Goal: Task Accomplishment & Management: Manage account settings

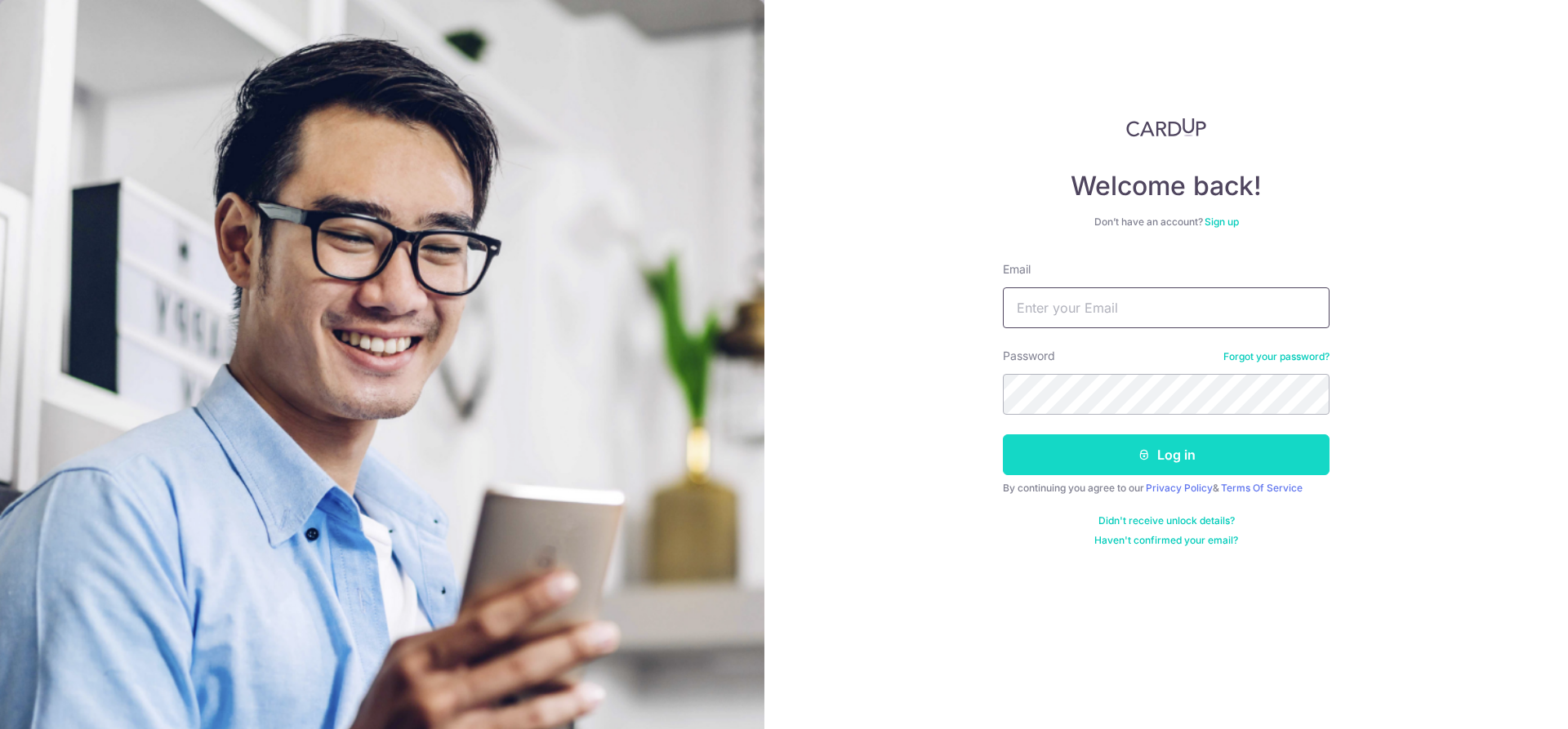
type input "[EMAIL_ADDRESS][DOMAIN_NAME]"
click at [1135, 469] on button "Log in" at bounding box center [1165, 454] width 327 height 41
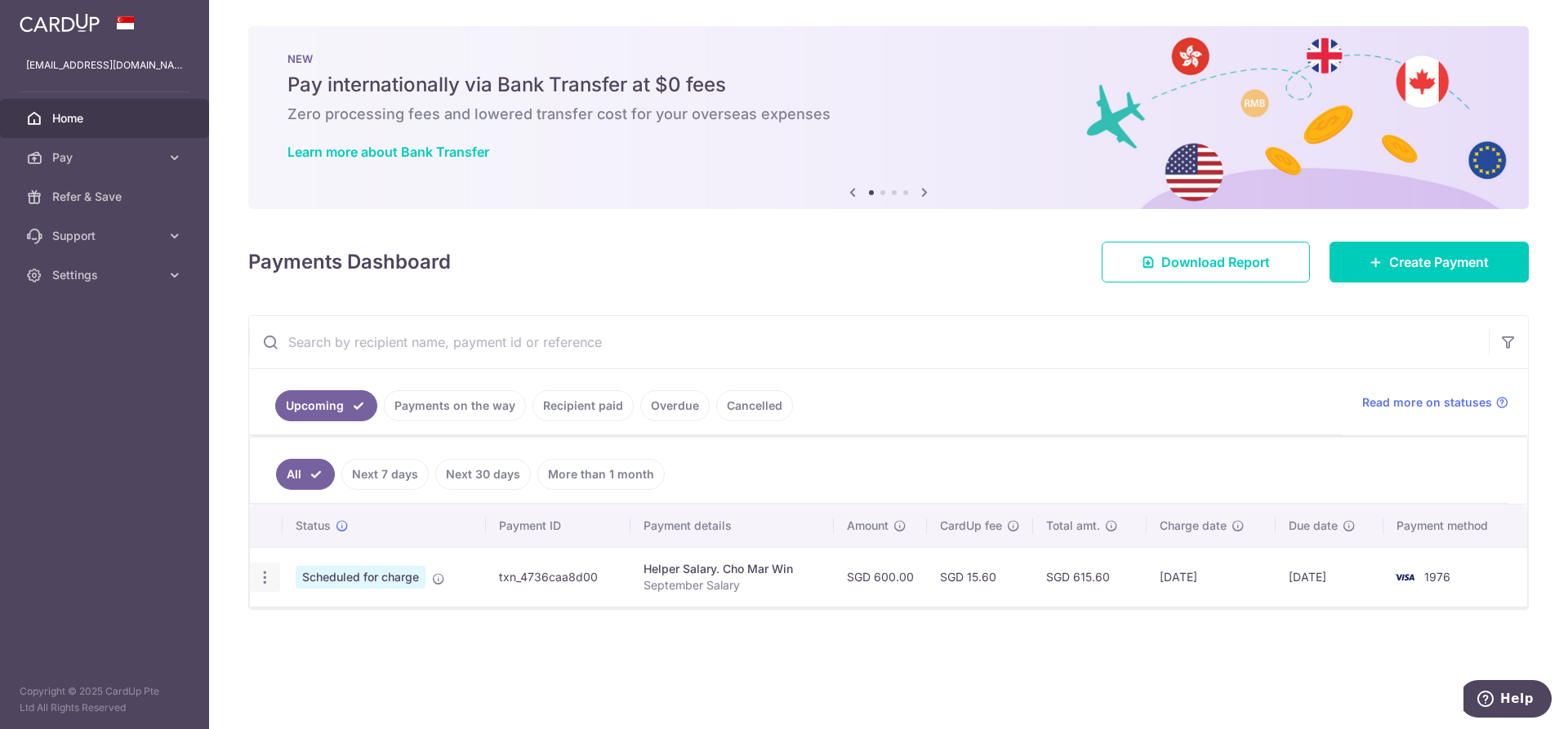
click at [268, 578] on icon "button" at bounding box center [265, 577] width 17 height 17
click at [311, 658] on span "Cancel payment" at bounding box center [352, 662] width 109 height 20
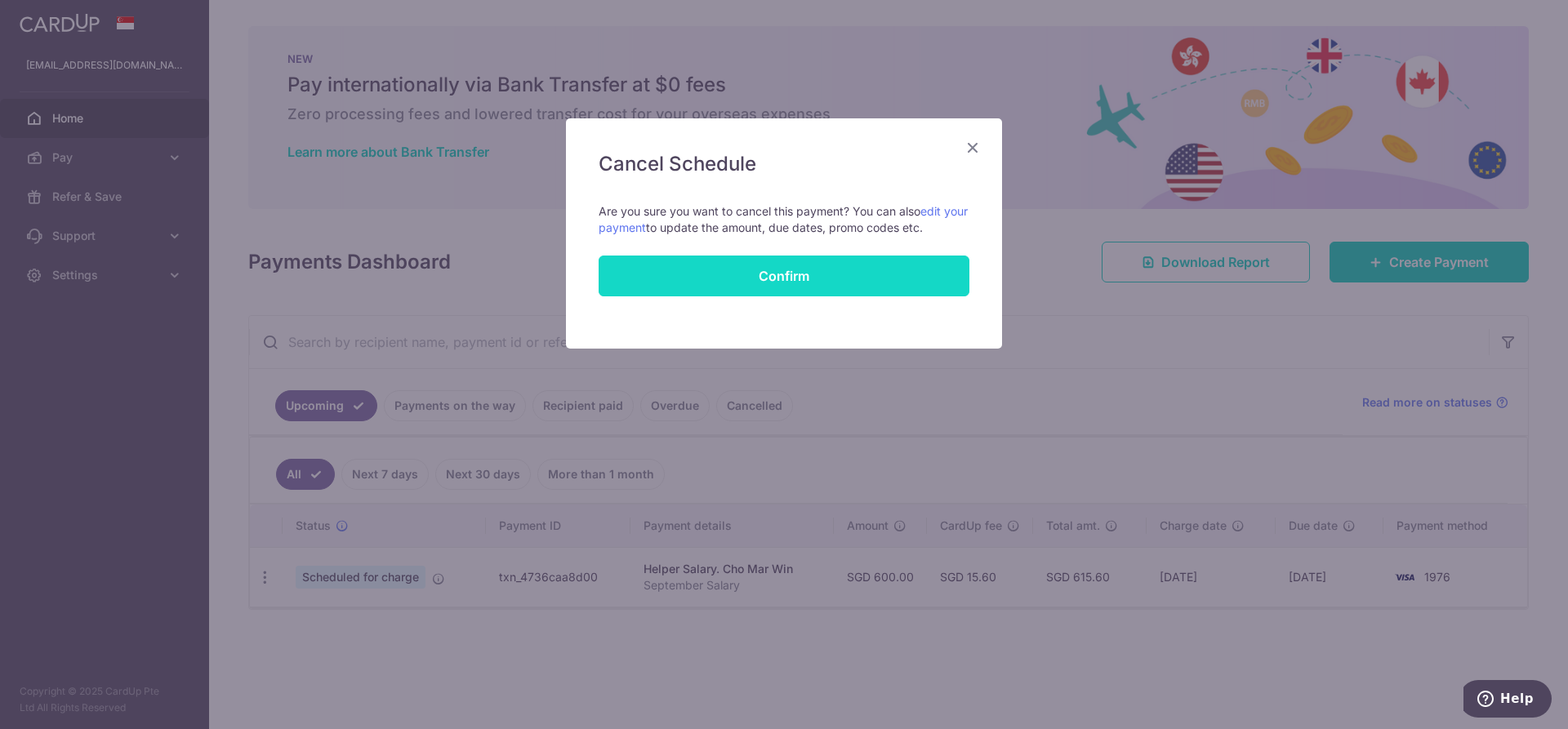
click at [749, 259] on button "Confirm" at bounding box center [784, 275] width 371 height 41
